Goal: Information Seeking & Learning: Learn about a topic

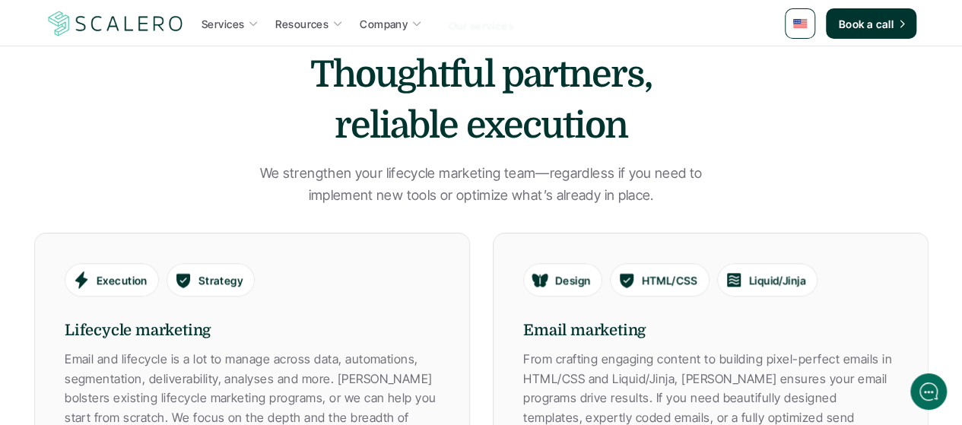
scroll to position [606, 0]
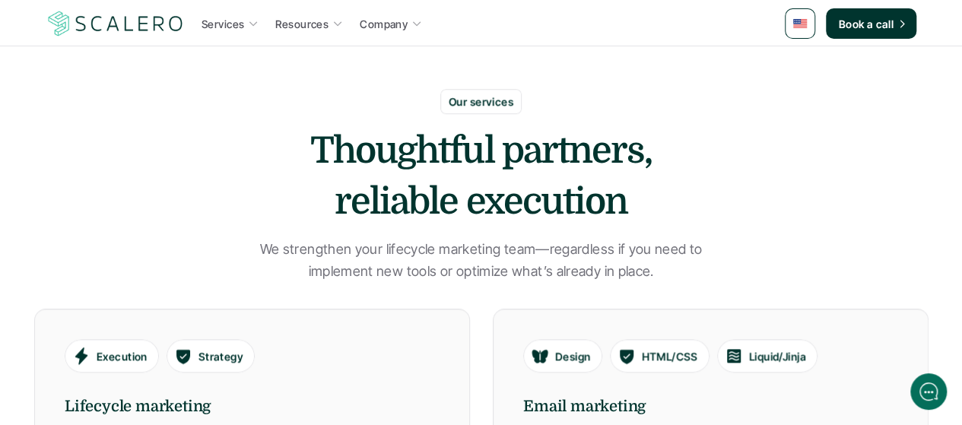
click at [249, 21] on icon at bounding box center [253, 23] width 11 height 11
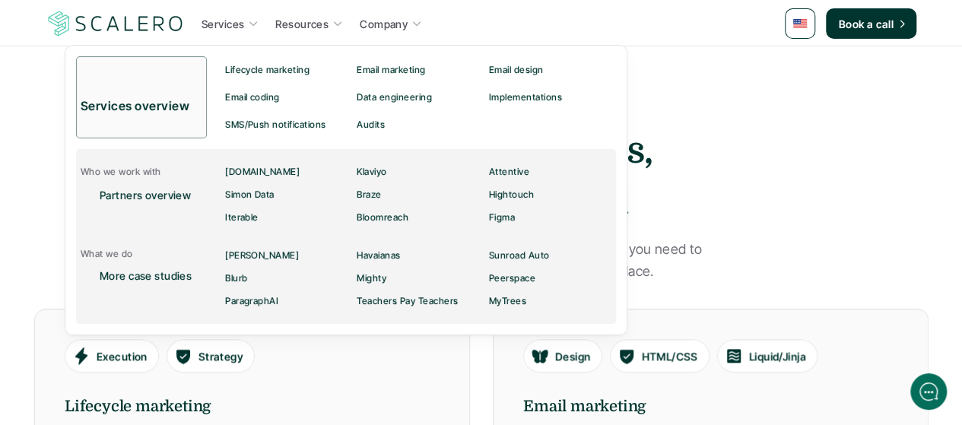
scroll to position [0, 0]
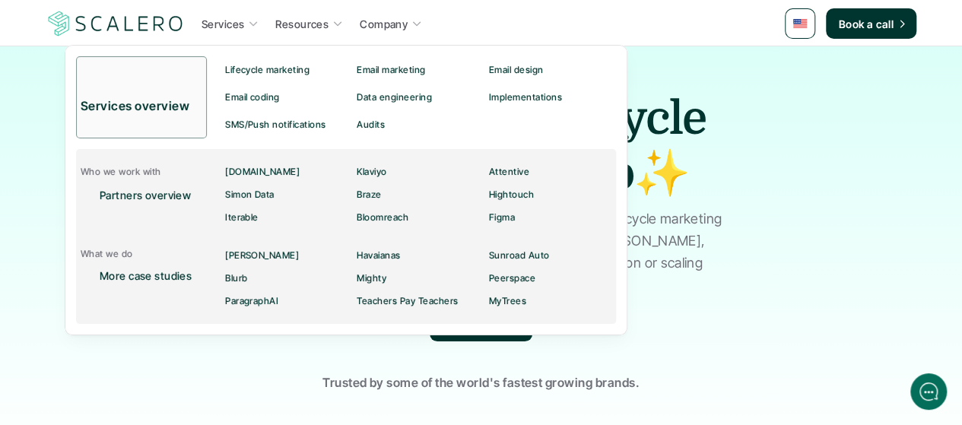
click at [241, 25] on p "Services" at bounding box center [223, 24] width 43 height 16
click at [405, 68] on p "Email marketing" at bounding box center [391, 70] width 68 height 11
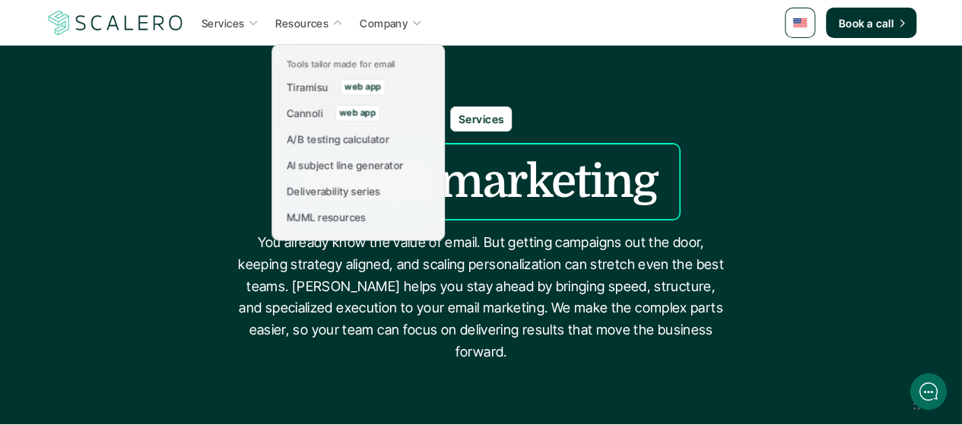
click at [123, 17] on img at bounding box center [116, 22] width 140 height 29
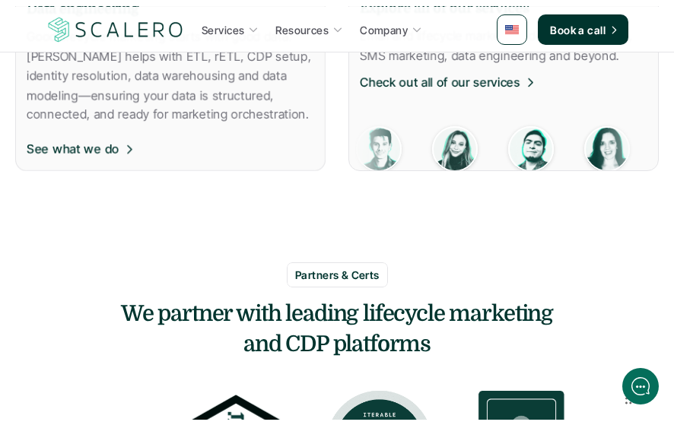
scroll to position [989, 0]
